Goal: Information Seeking & Learning: Check status

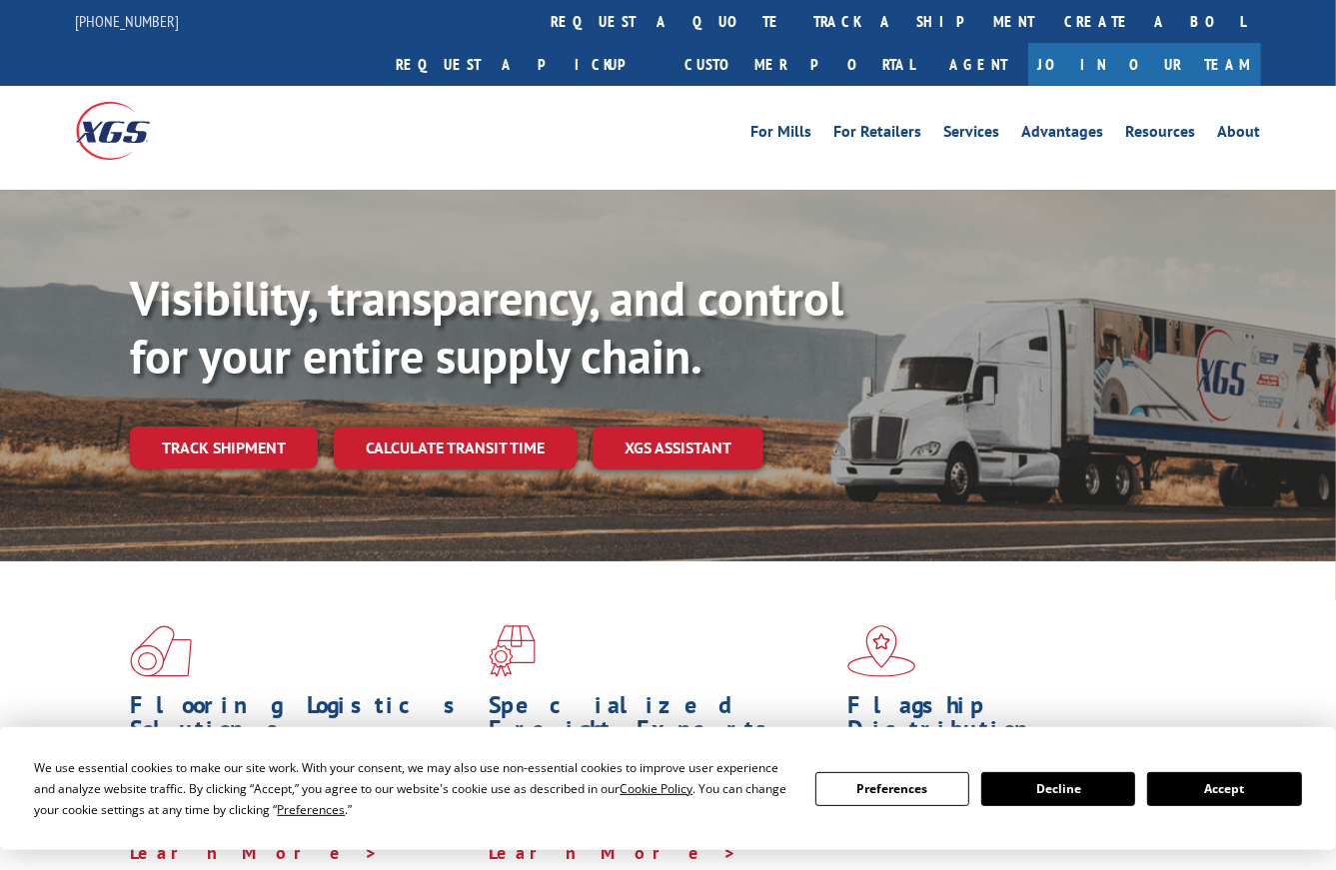
click at [799, 22] on link "track a shipment" at bounding box center [924, 21] width 251 height 43
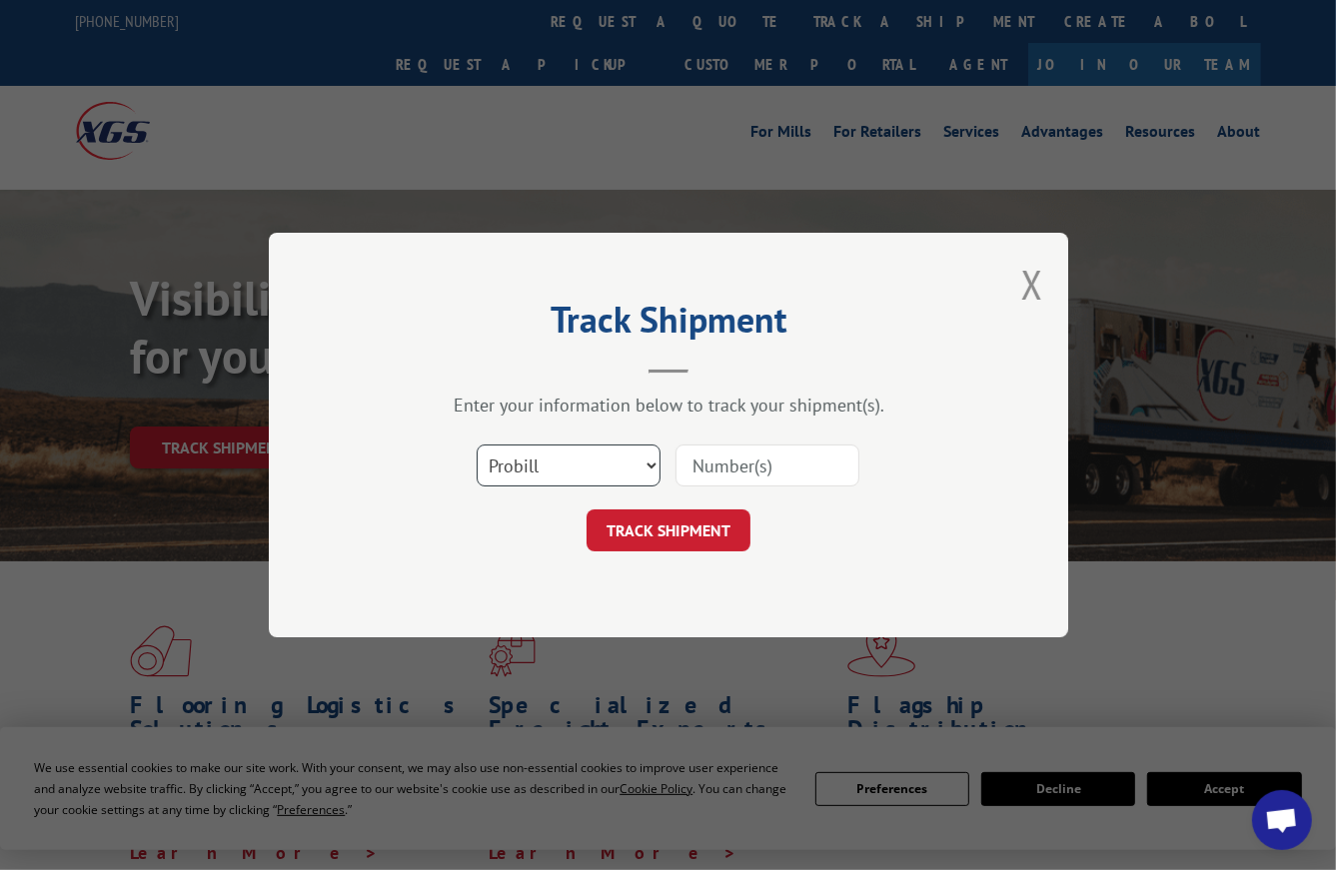
scroll to position [1663, 0]
click at [572, 464] on select "Select category... Probill BOL PO" at bounding box center [568, 466] width 184 height 42
click at [476, 445] on select "Select category... Probill BOL PO" at bounding box center [568, 466] width 184 height 42
drag, startPoint x: 550, startPoint y: 466, endPoint x: 550, endPoint y: 482, distance: 16.0
click at [550, 466] on select "Select category... Probill BOL PO" at bounding box center [568, 466] width 184 height 42
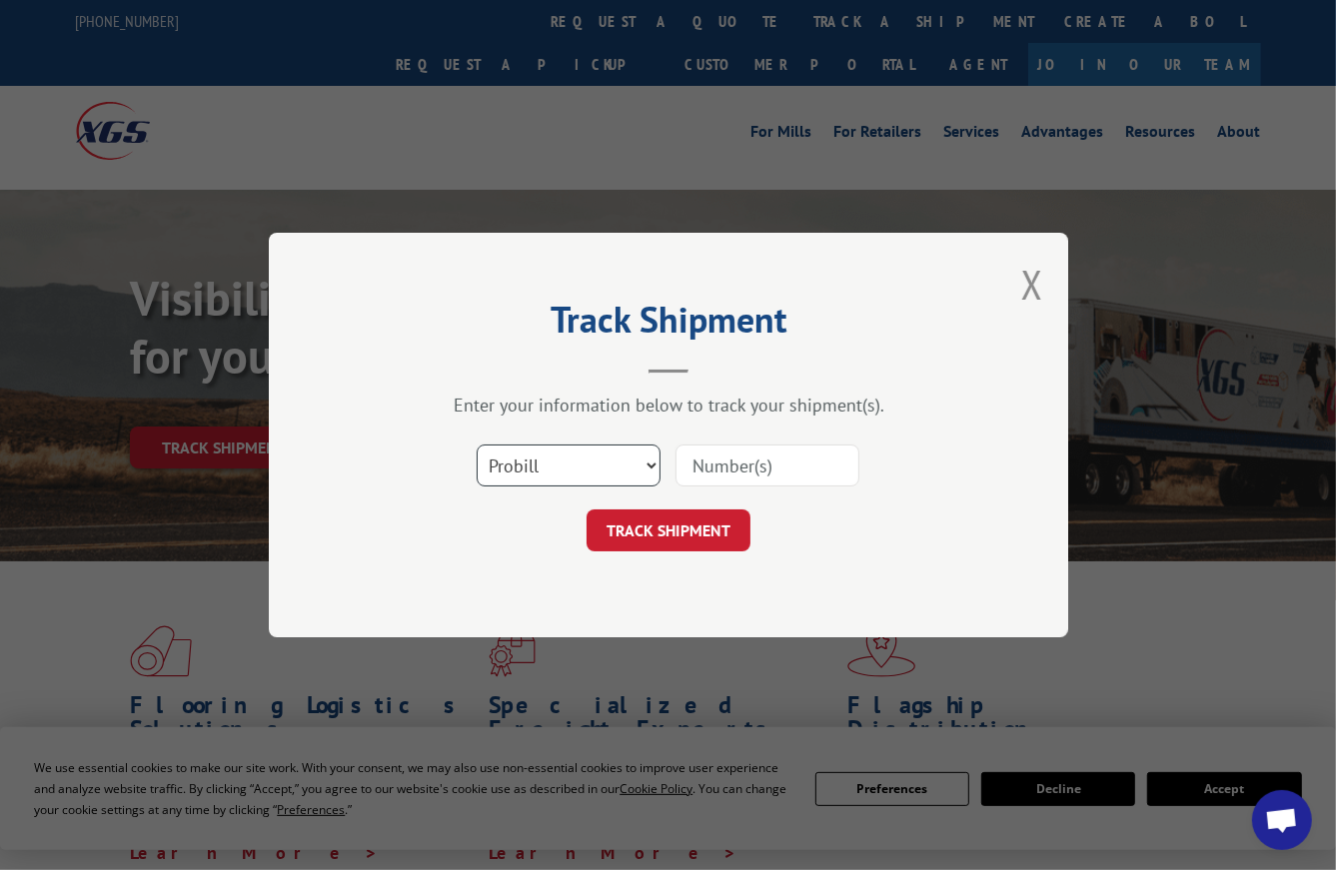
select select "bol"
click at [476, 445] on select "Select category... Probill BOL PO" at bounding box center [568, 466] width 184 height 42
click at [764, 470] on input at bounding box center [767, 466] width 184 height 42
paste input "8641552"
type input "8641552"
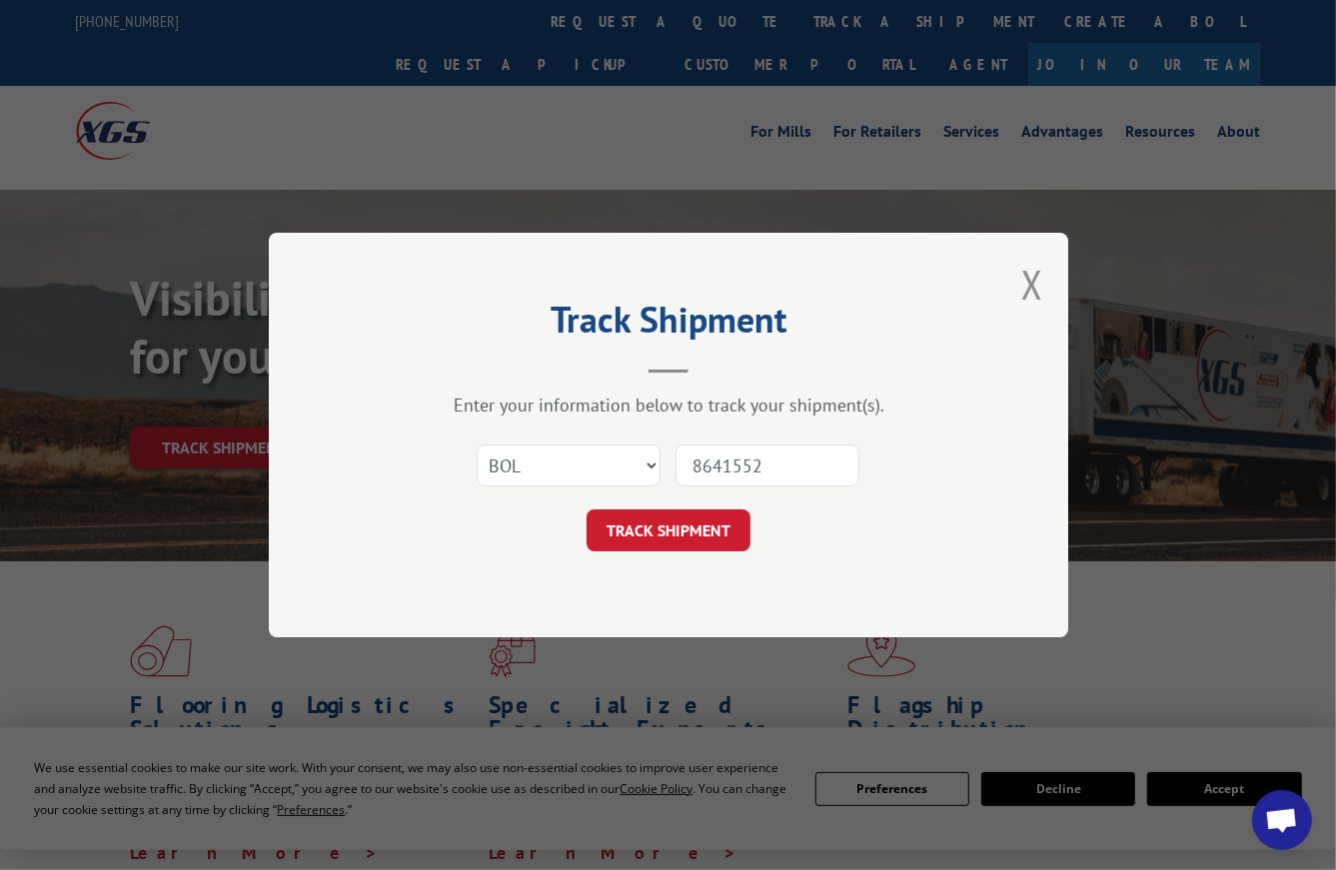
click at [701, 526] on button "TRACK SHIPMENT" at bounding box center [668, 530] width 164 height 42
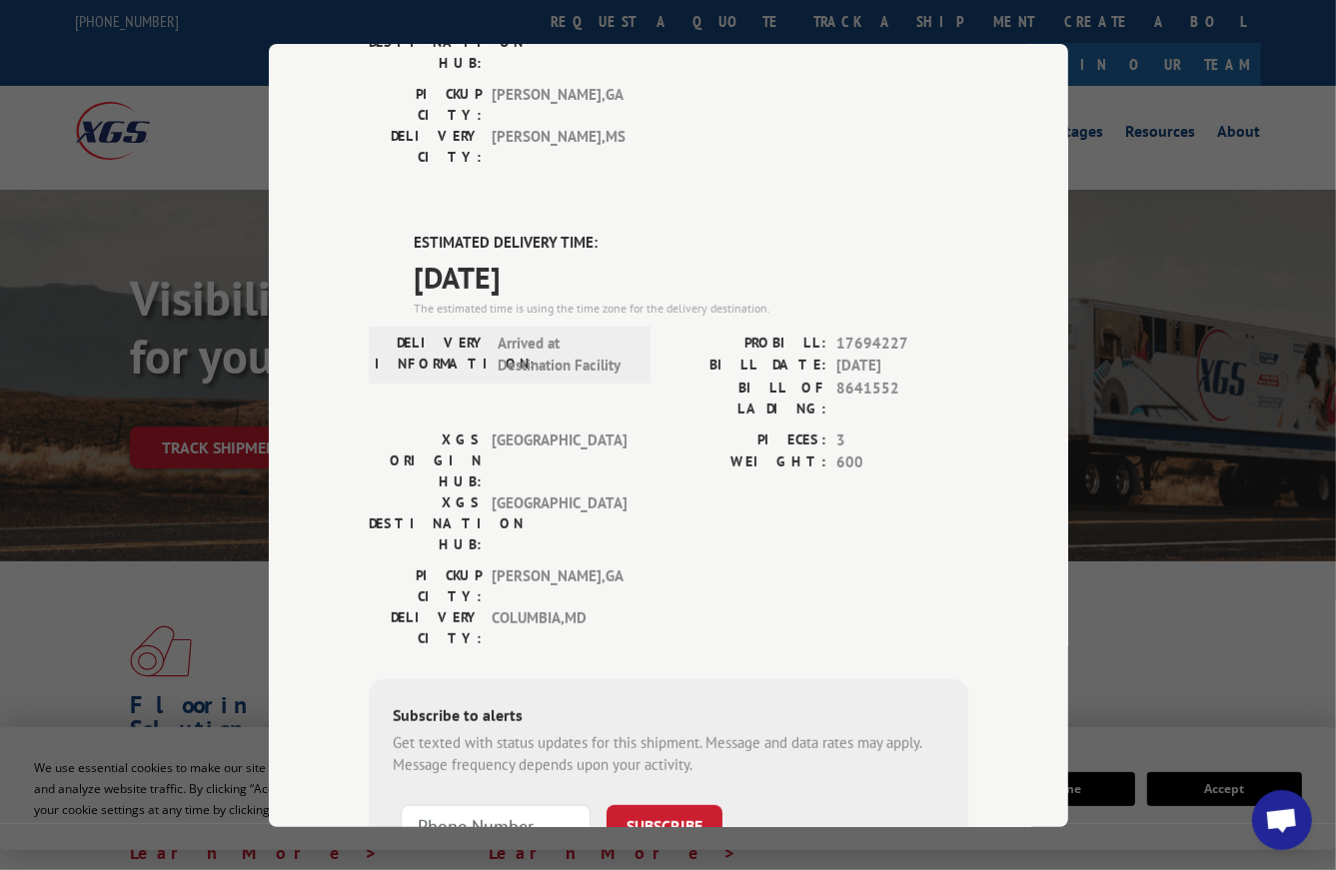
scroll to position [423, 0]
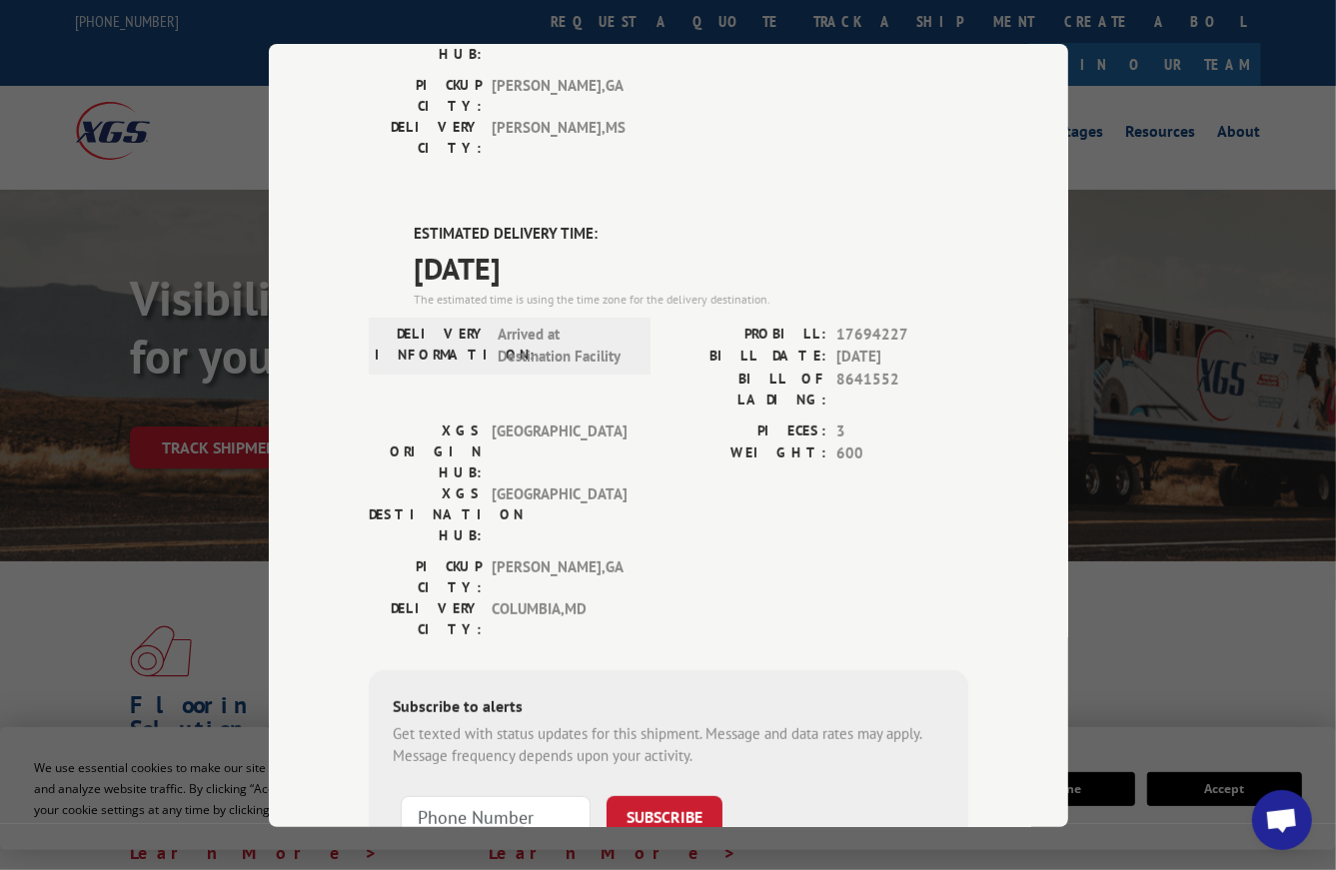
click at [856, 323] on span "17694227" at bounding box center [902, 334] width 132 height 23
drag, startPoint x: 765, startPoint y: 204, endPoint x: 899, endPoint y: 201, distance: 133.9
click at [899, 323] on div "PROBILL: 17694227" at bounding box center [818, 334] width 300 height 23
copy div "PROBILL: 17694227"
drag, startPoint x: 398, startPoint y: 98, endPoint x: 586, endPoint y: 143, distance: 194.1
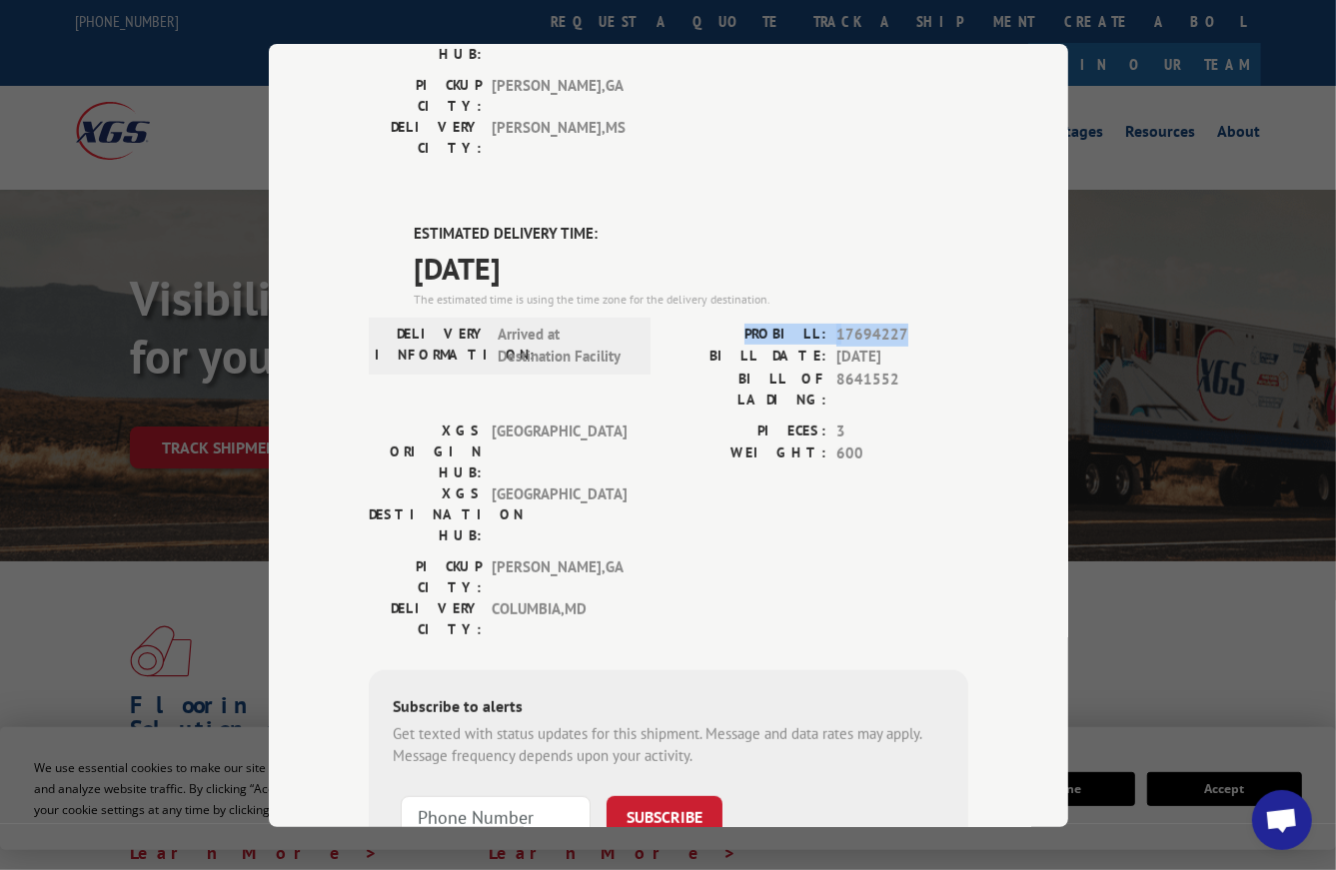
click at [586, 223] on div "ESTIMATED DELIVERY TIME: [DATE] The estimated time is using the time zone for t…" at bounding box center [668, 582] width 599 height 718
copy div "ESTIMATED DELIVERY TIME: [DATE]"
